Goal: Task Accomplishment & Management: Use online tool/utility

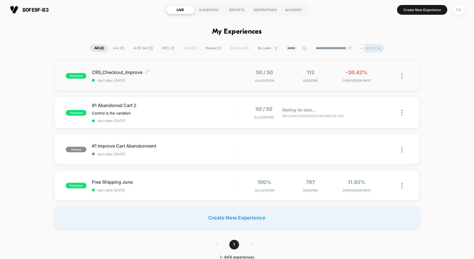
click at [163, 74] on span "CRS_Checkout_Improve Click to edit experience details" at bounding box center [164, 72] width 145 height 6
